Goal: Navigation & Orientation: Find specific page/section

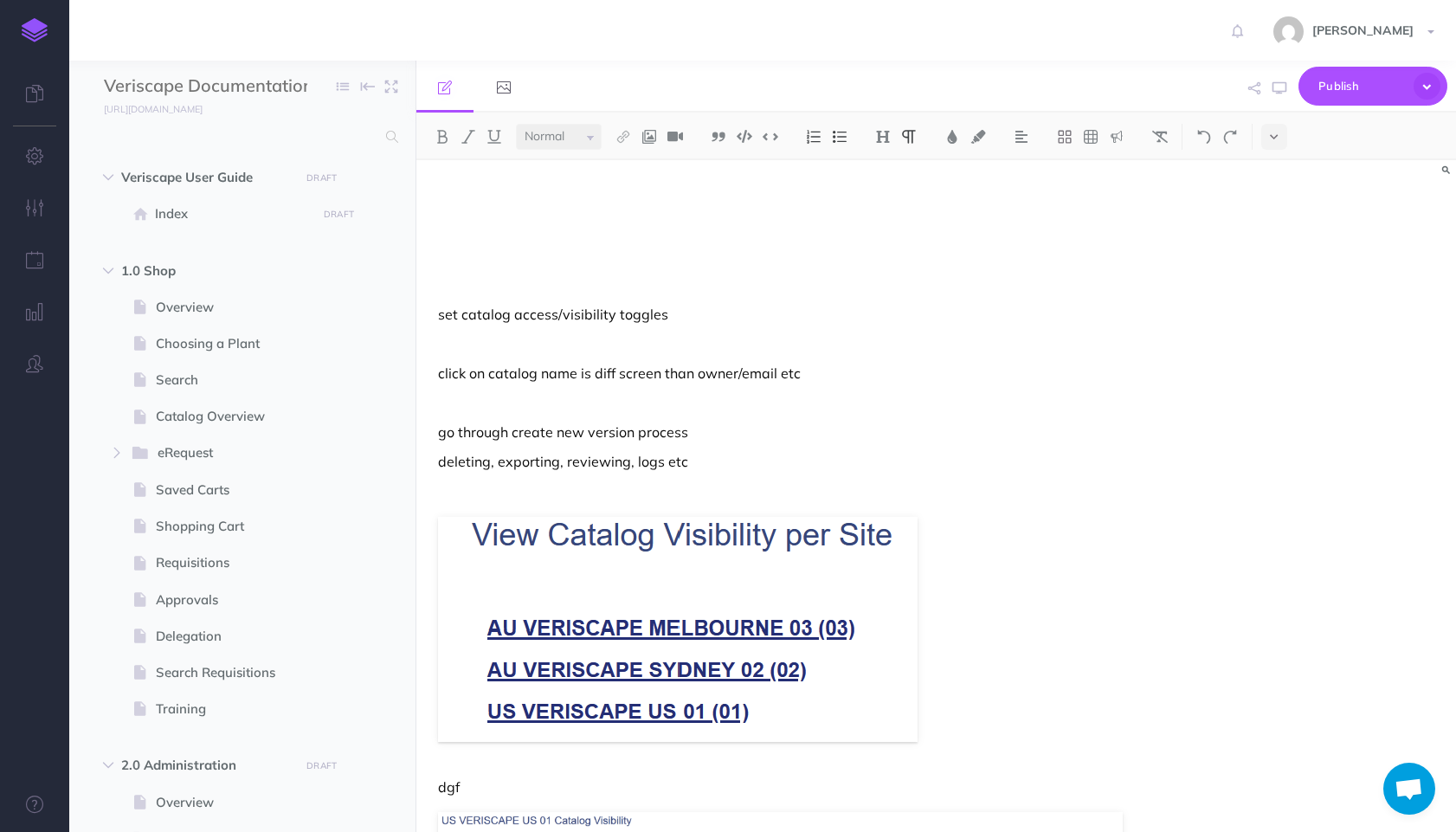
select select "null"
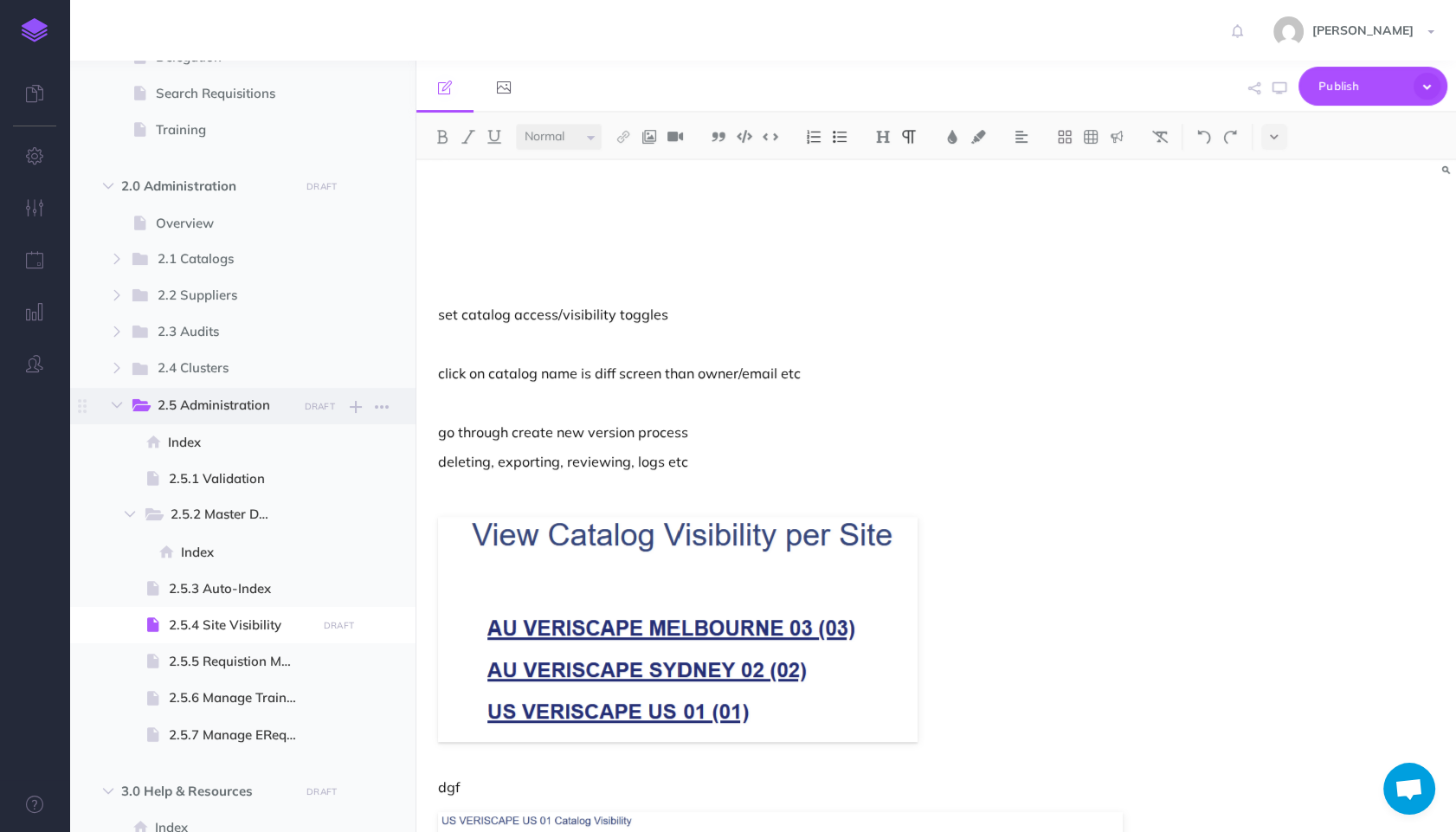
click at [228, 407] on span "2.5 Administration" at bounding box center [221, 406] width 128 height 23
select select "null"
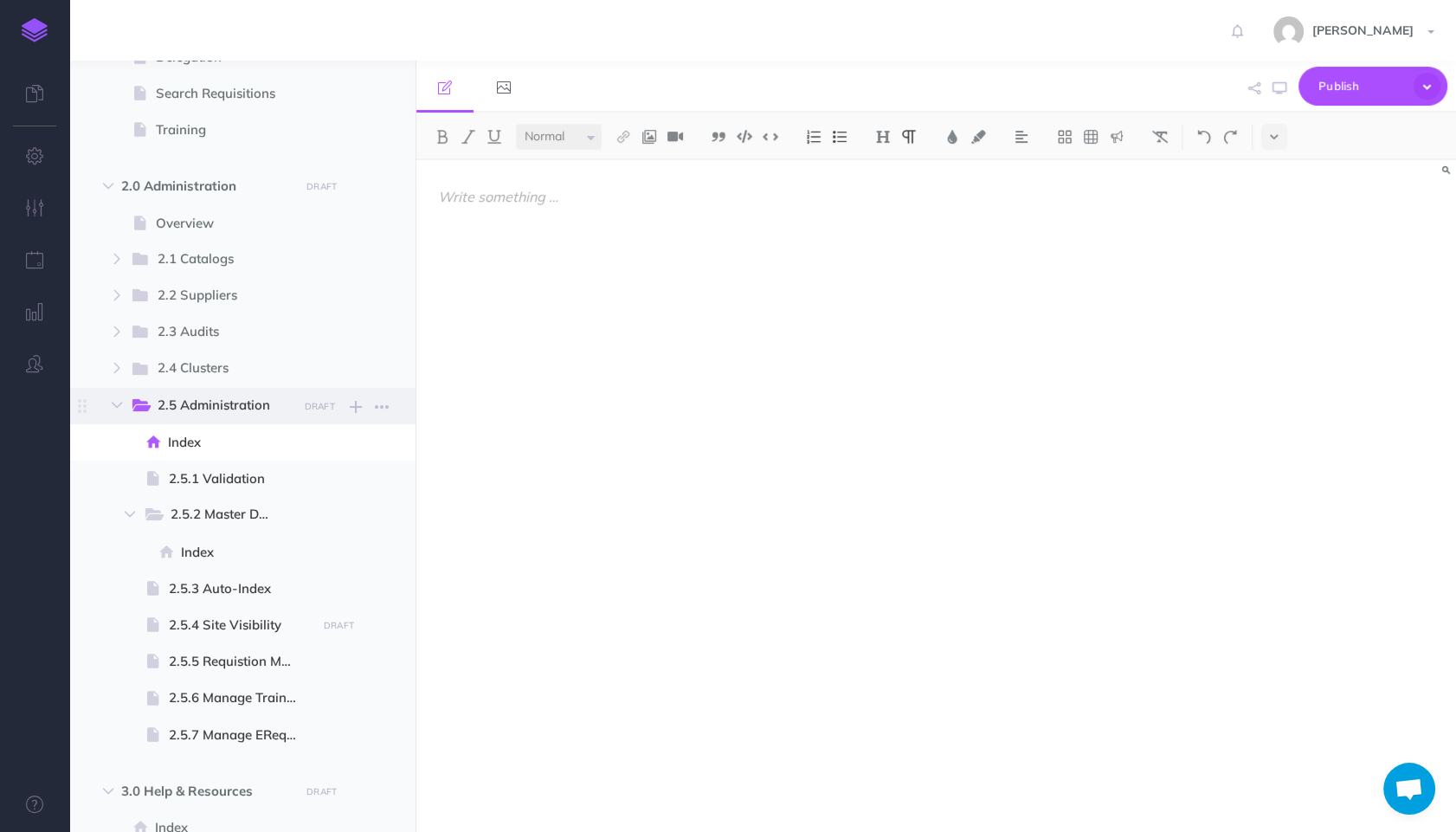
click at [228, 402] on span "2.5 Administration" at bounding box center [221, 406] width 128 height 23
click at [178, 193] on span "2.0 Administration" at bounding box center [205, 186] width 169 height 21
select select "null"
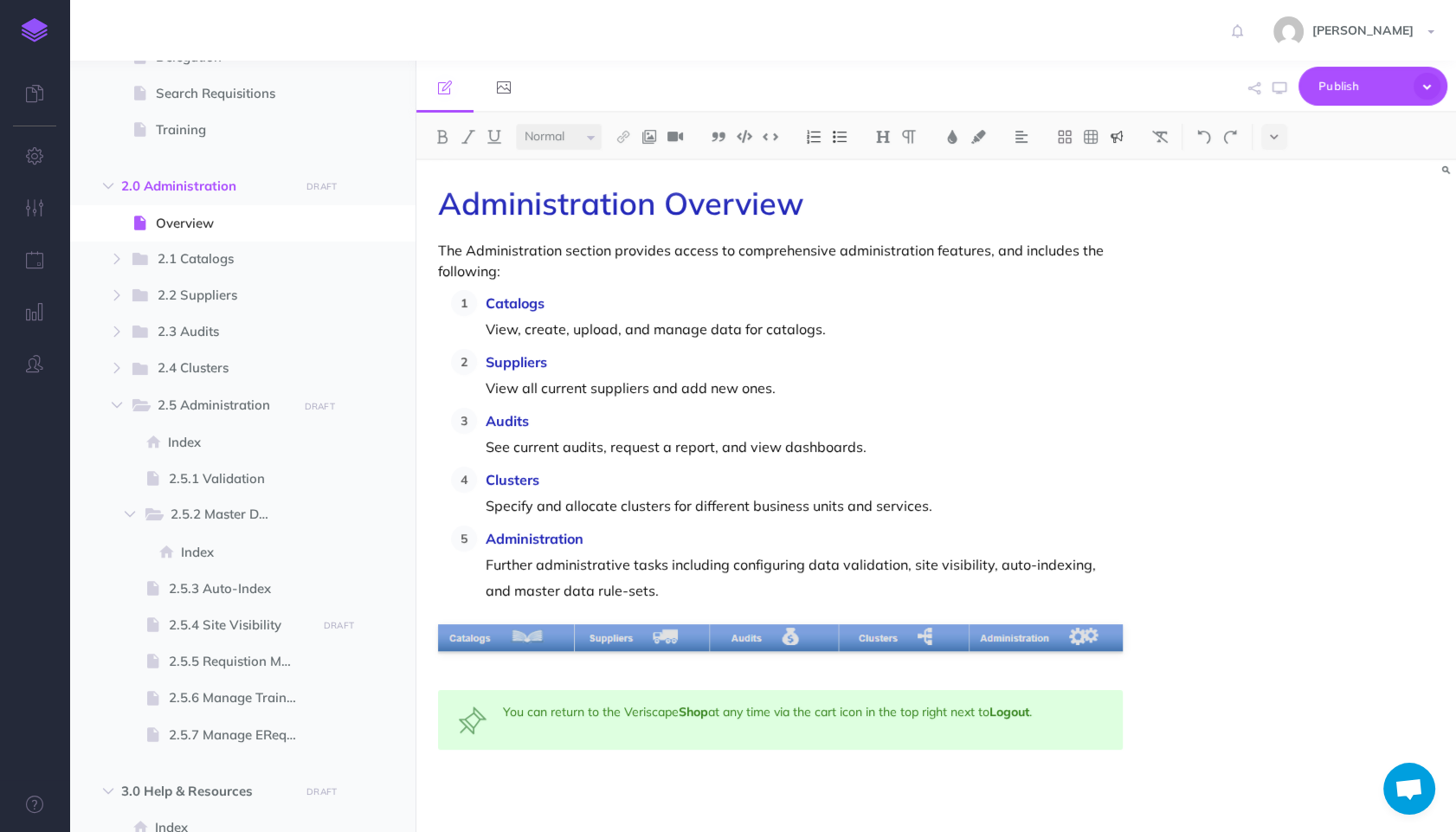
click at [762, 711] on div "You can return to the Veriscape Shop at any time via the cart icon in the top r…" at bounding box center [780, 719] width 684 height 60
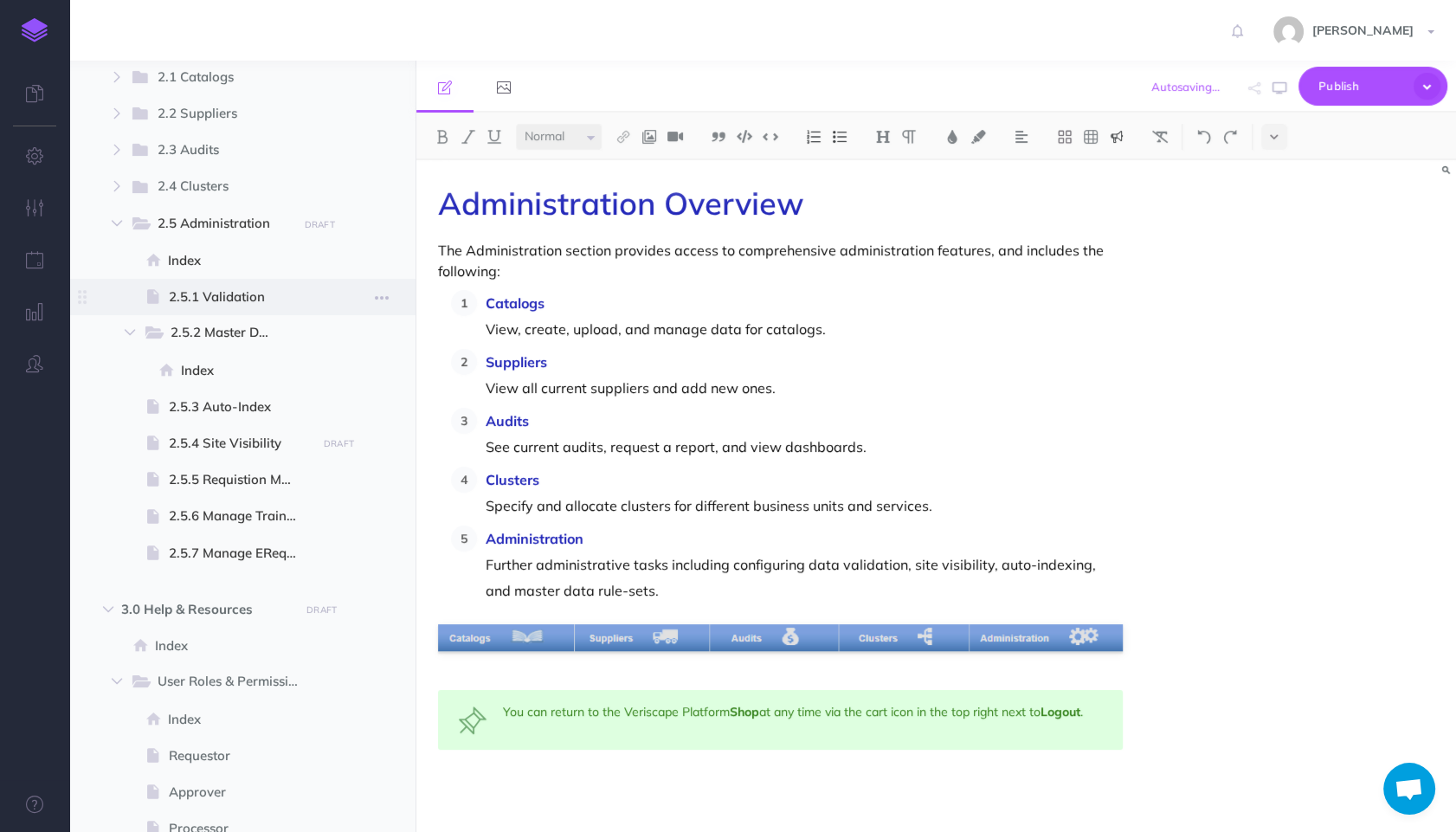
scroll to position [772, 0]
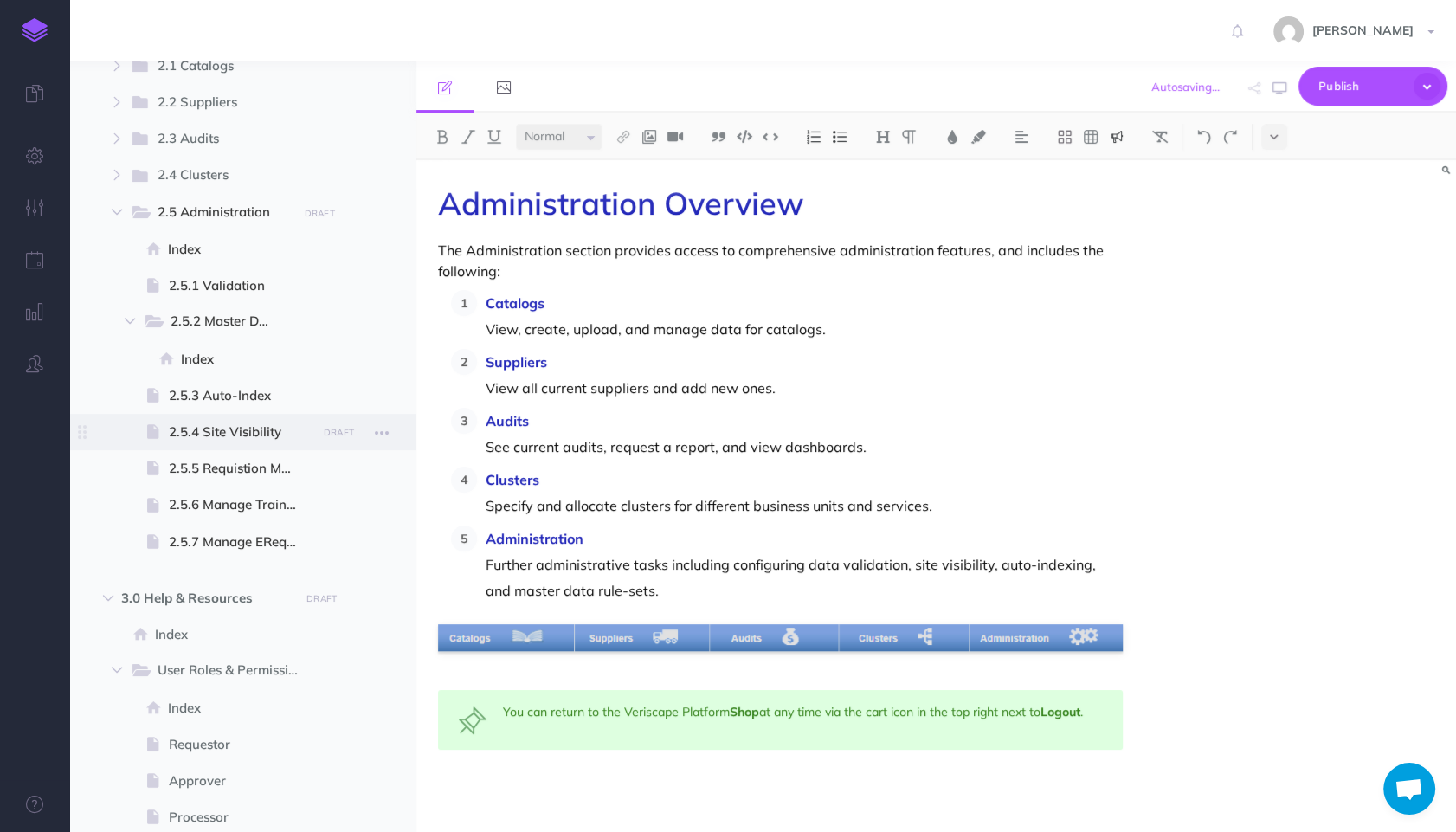
click at [243, 430] on span "2.5.4 Site Visibility" at bounding box center [240, 432] width 143 height 21
